Goal: Task Accomplishment & Management: Manage account settings

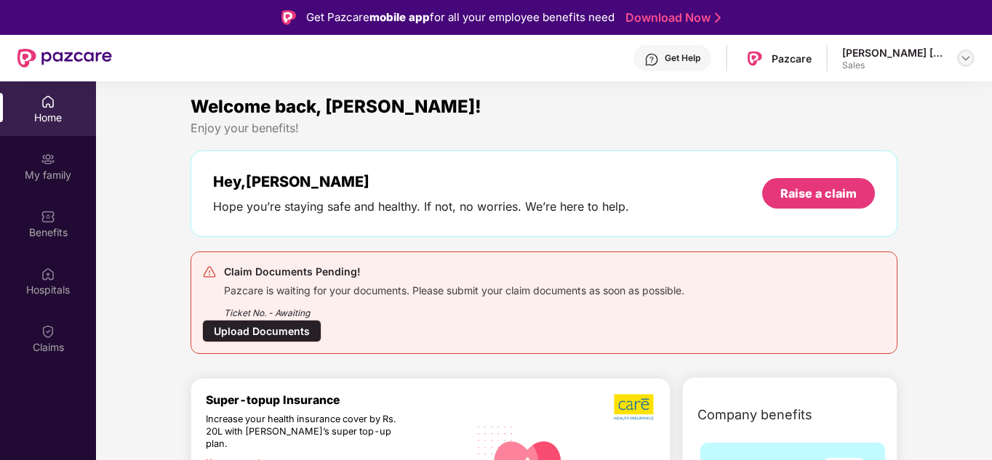
click at [963, 55] on img at bounding box center [966, 58] width 12 height 12
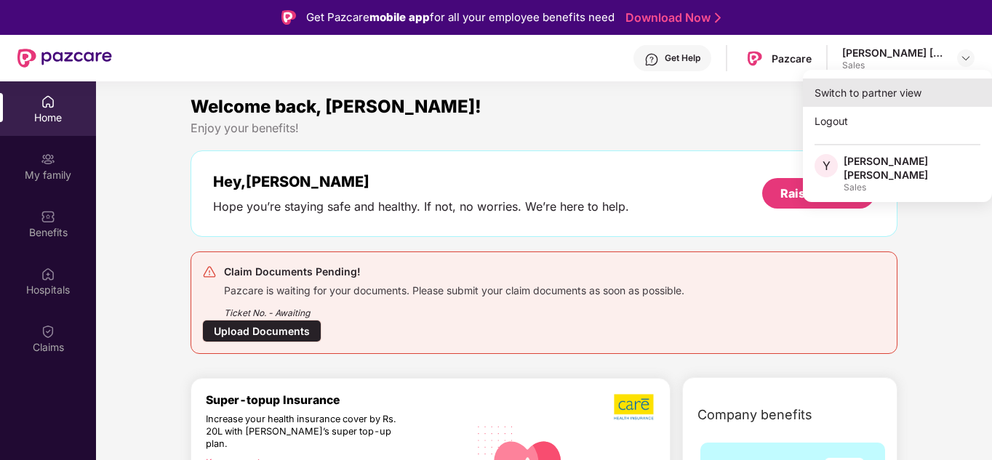
click at [873, 95] on div "Switch to partner view" at bounding box center [897, 93] width 189 height 28
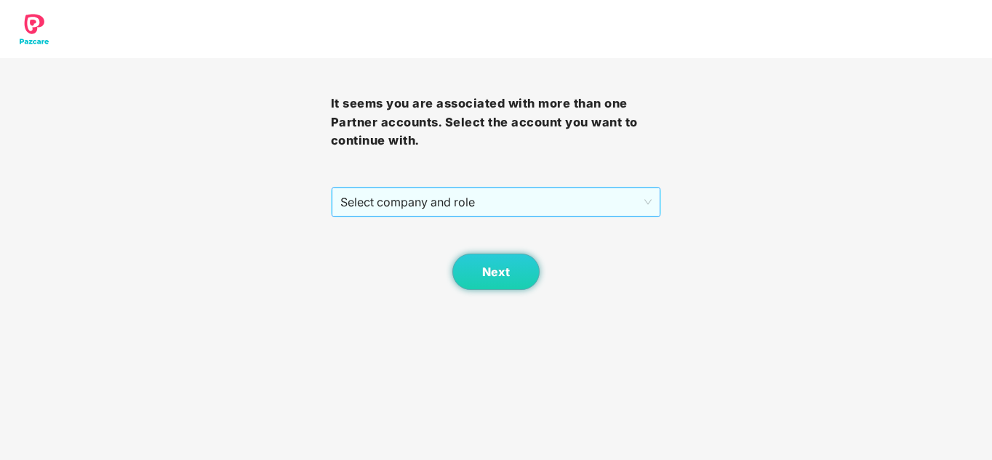
click at [466, 201] on span "Select company and role" at bounding box center [496, 202] width 312 height 28
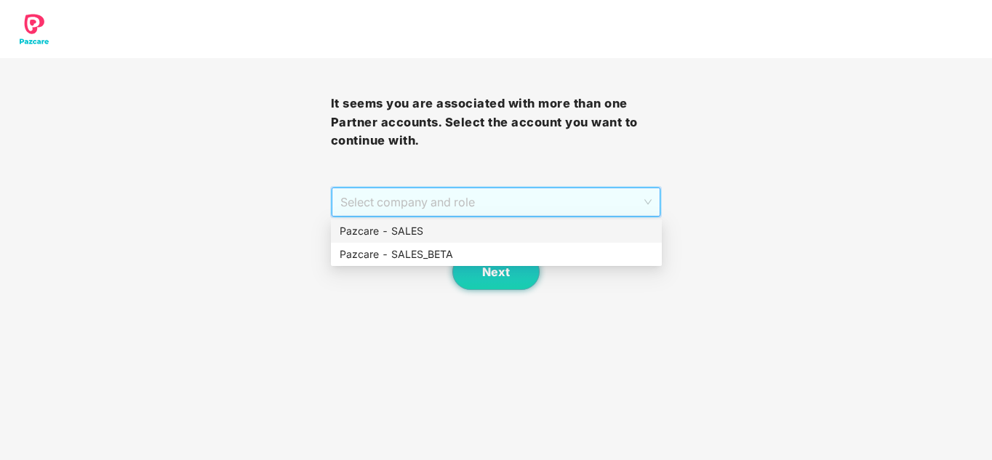
click at [432, 231] on div "Pazcare - SALES" at bounding box center [495, 231] width 313 height 16
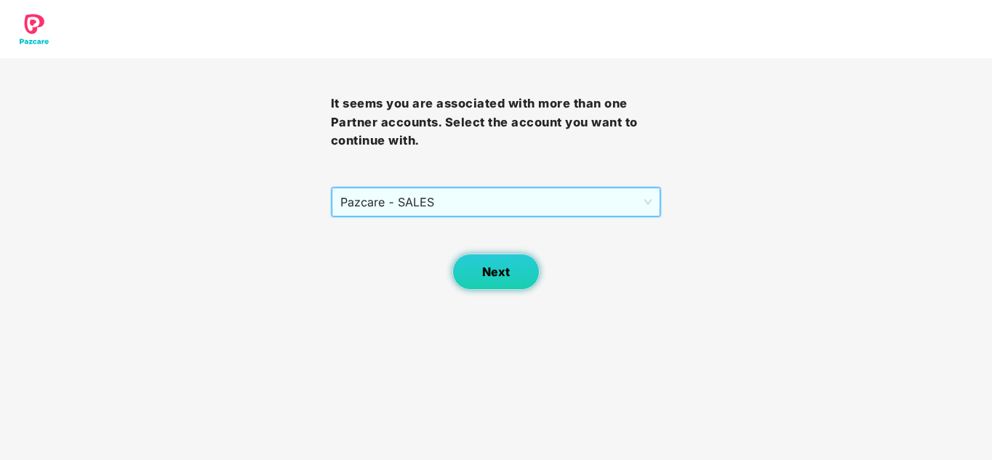
click at [481, 276] on button "Next" at bounding box center [495, 272] width 87 height 36
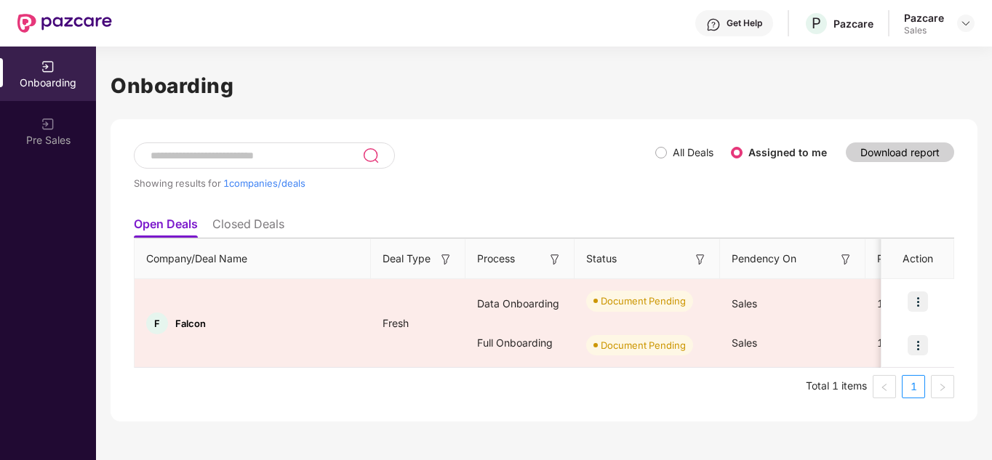
click at [659, 158] on label "All Deals" at bounding box center [687, 153] width 64 height 16
click at [962, 24] on img at bounding box center [966, 23] width 12 height 12
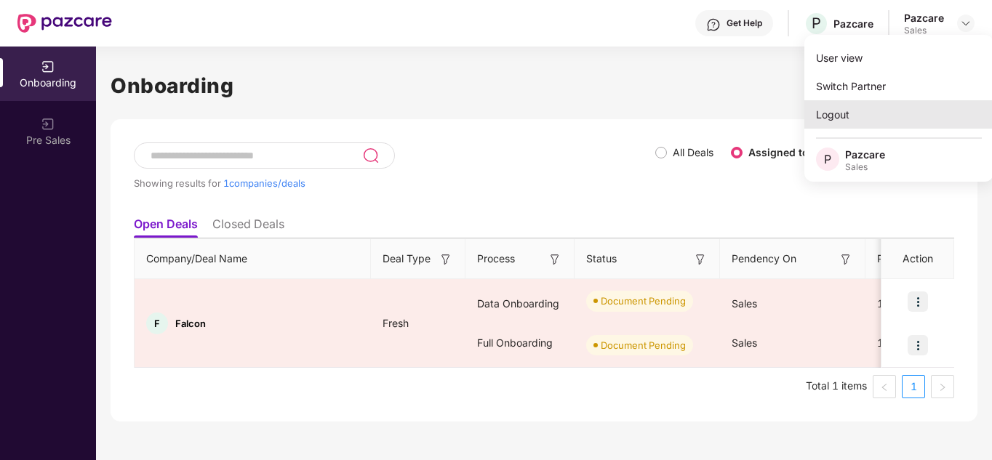
click at [849, 110] on div "Logout" at bounding box center [898, 114] width 189 height 28
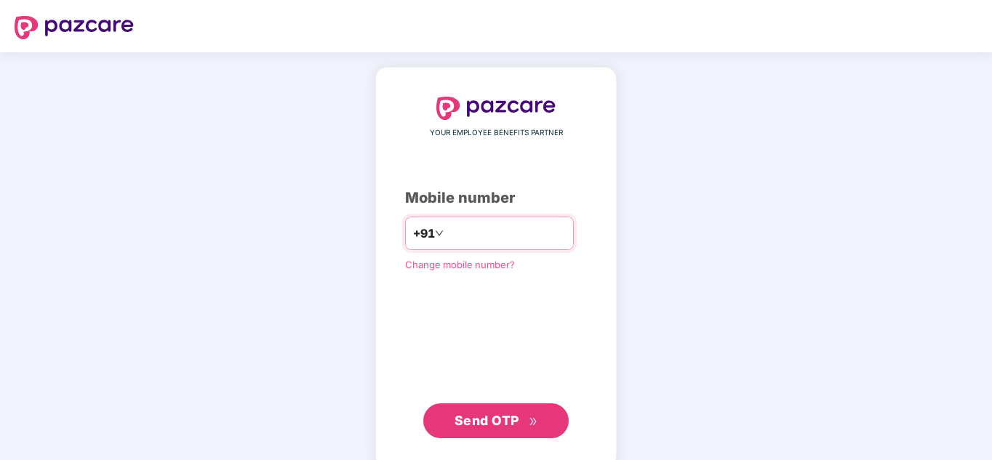
paste input "**********"
type input "**********"
click at [498, 423] on span "Send OTP" at bounding box center [486, 420] width 65 height 15
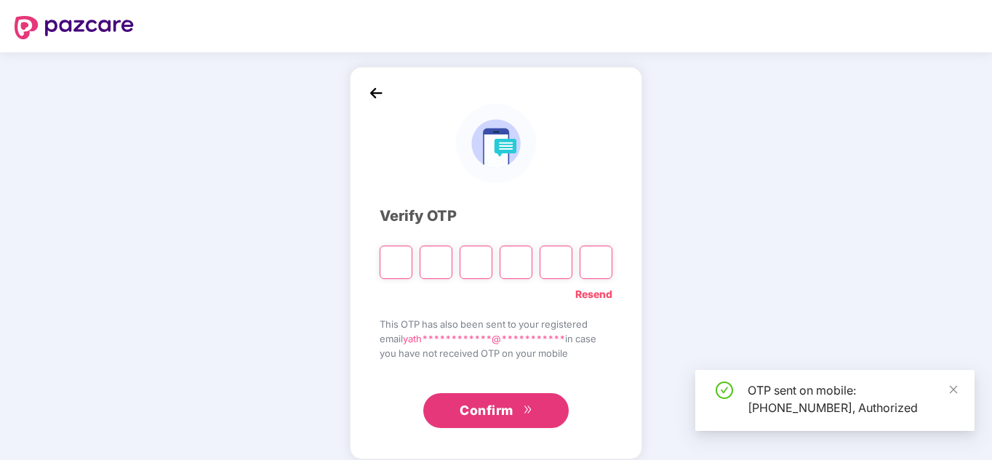
type input "*"
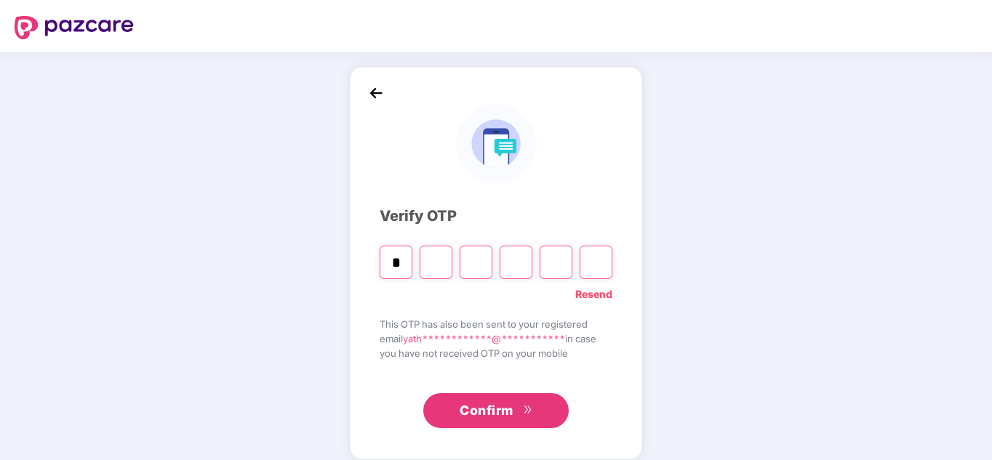
type input "*"
